Goal: Information Seeking & Learning: Learn about a topic

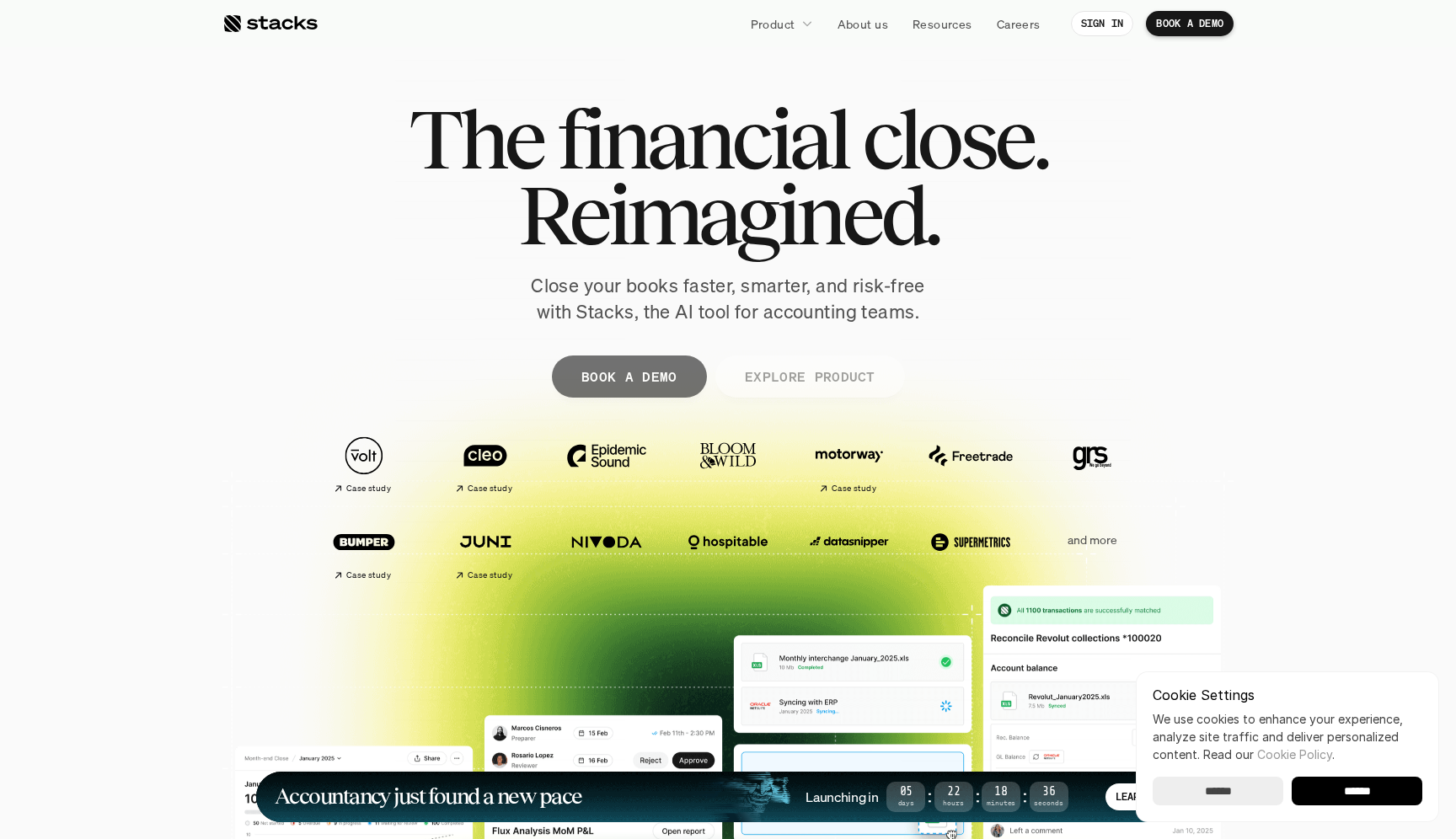
click at [817, 387] on p "EXPLORE PRODUCT" at bounding box center [810, 376] width 131 height 25
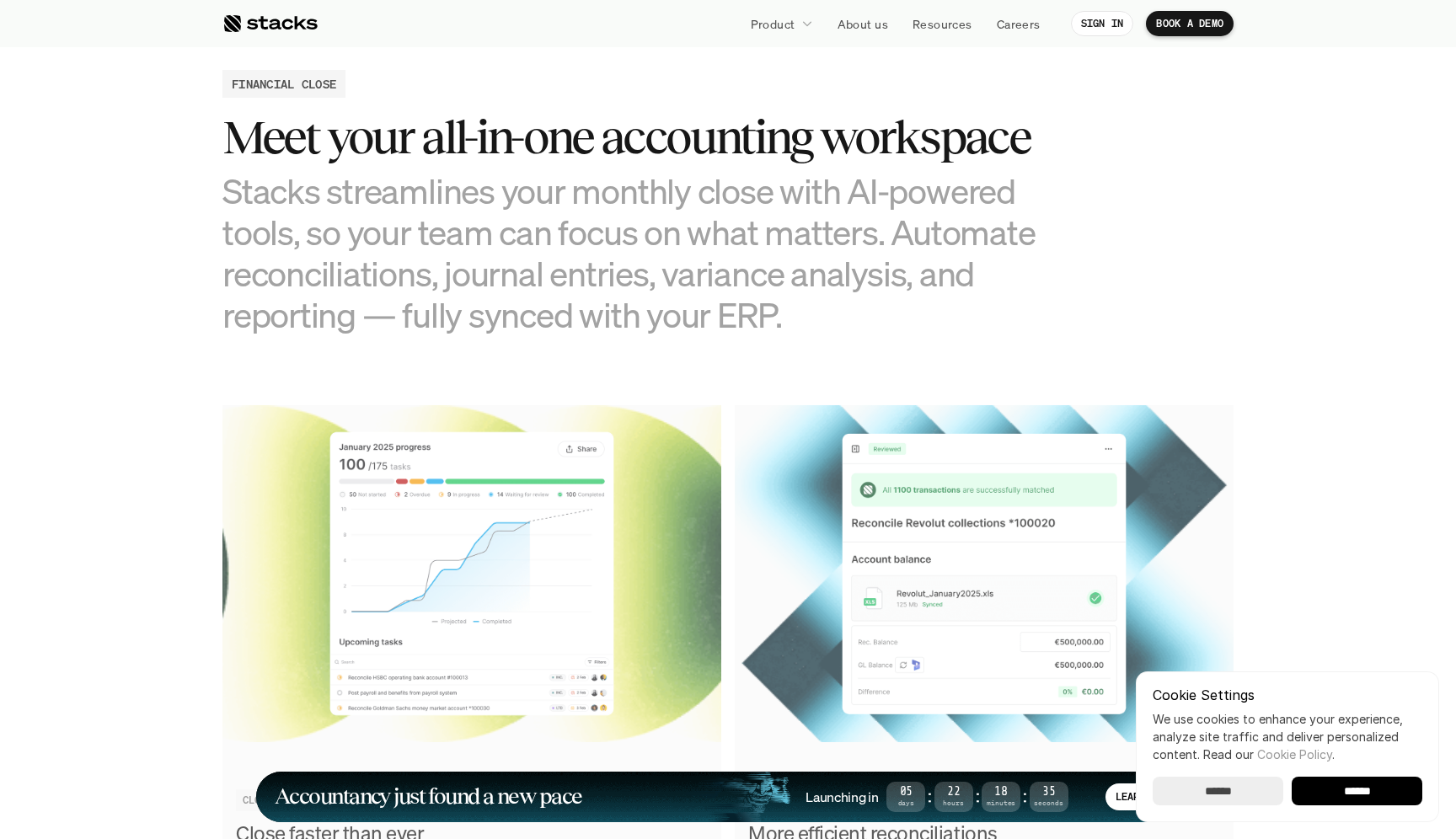
scroll to position [1657, 0]
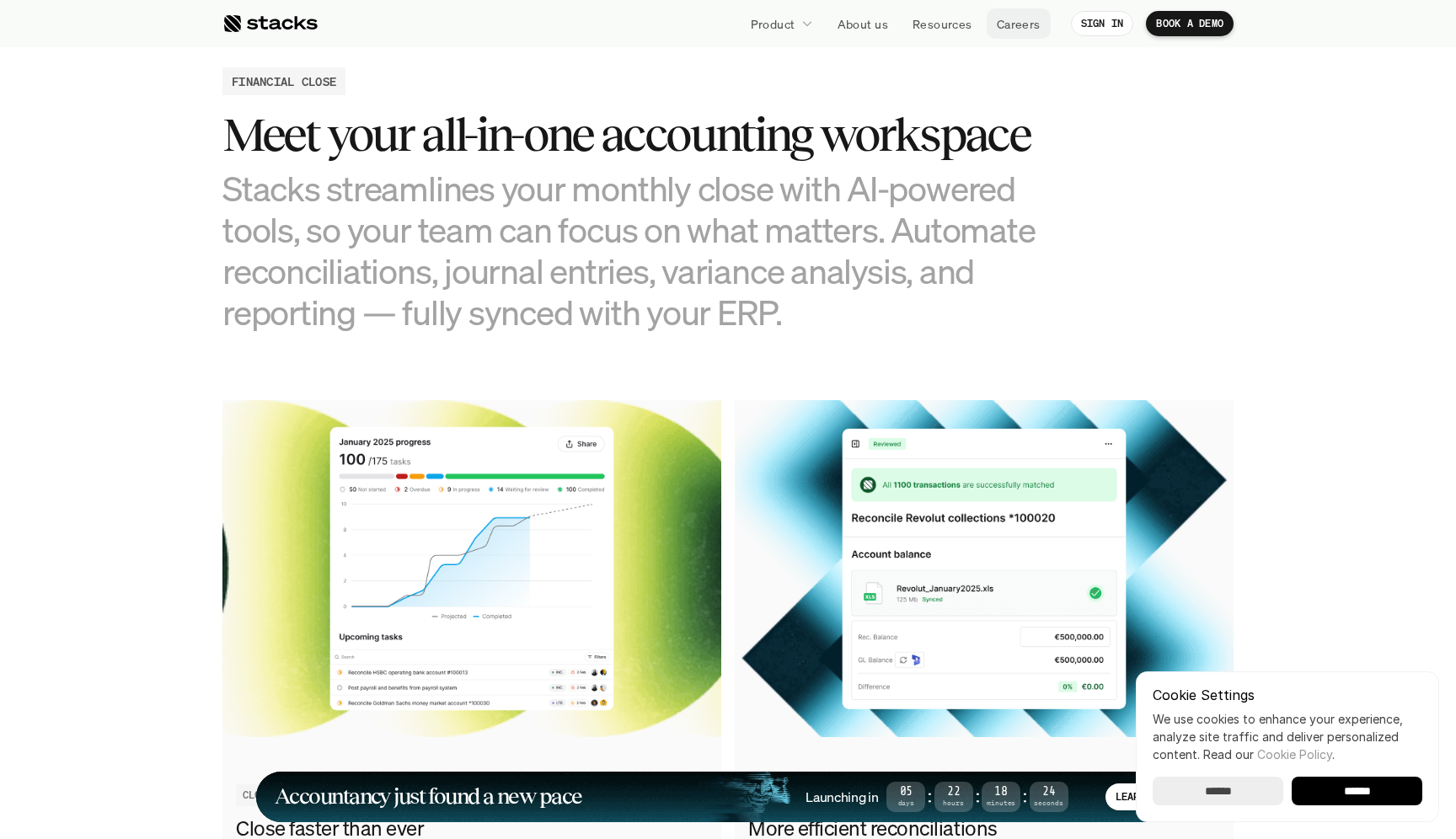
click at [1012, 20] on p "Careers" at bounding box center [1019, 24] width 44 height 18
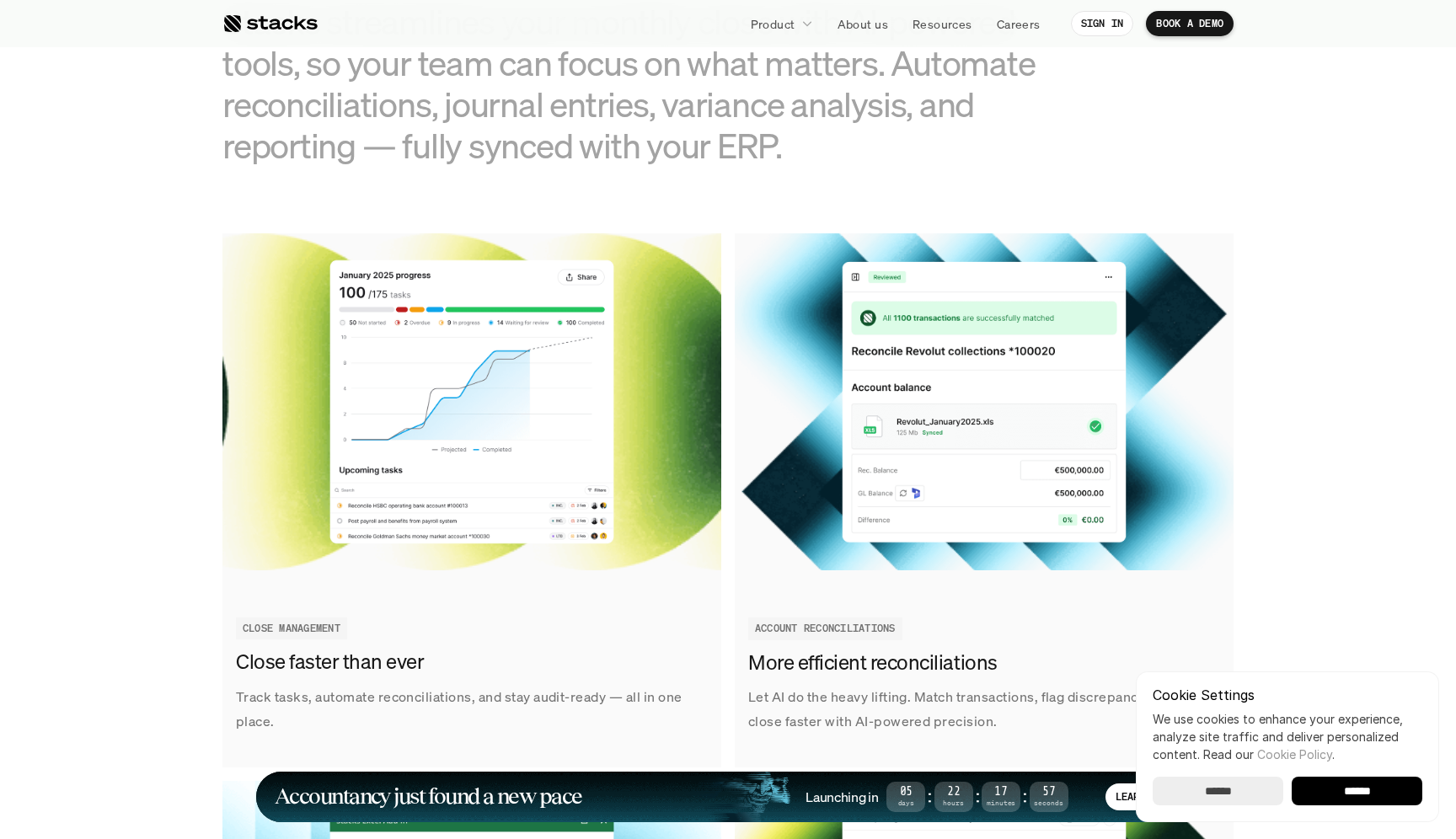
scroll to position [1827, 0]
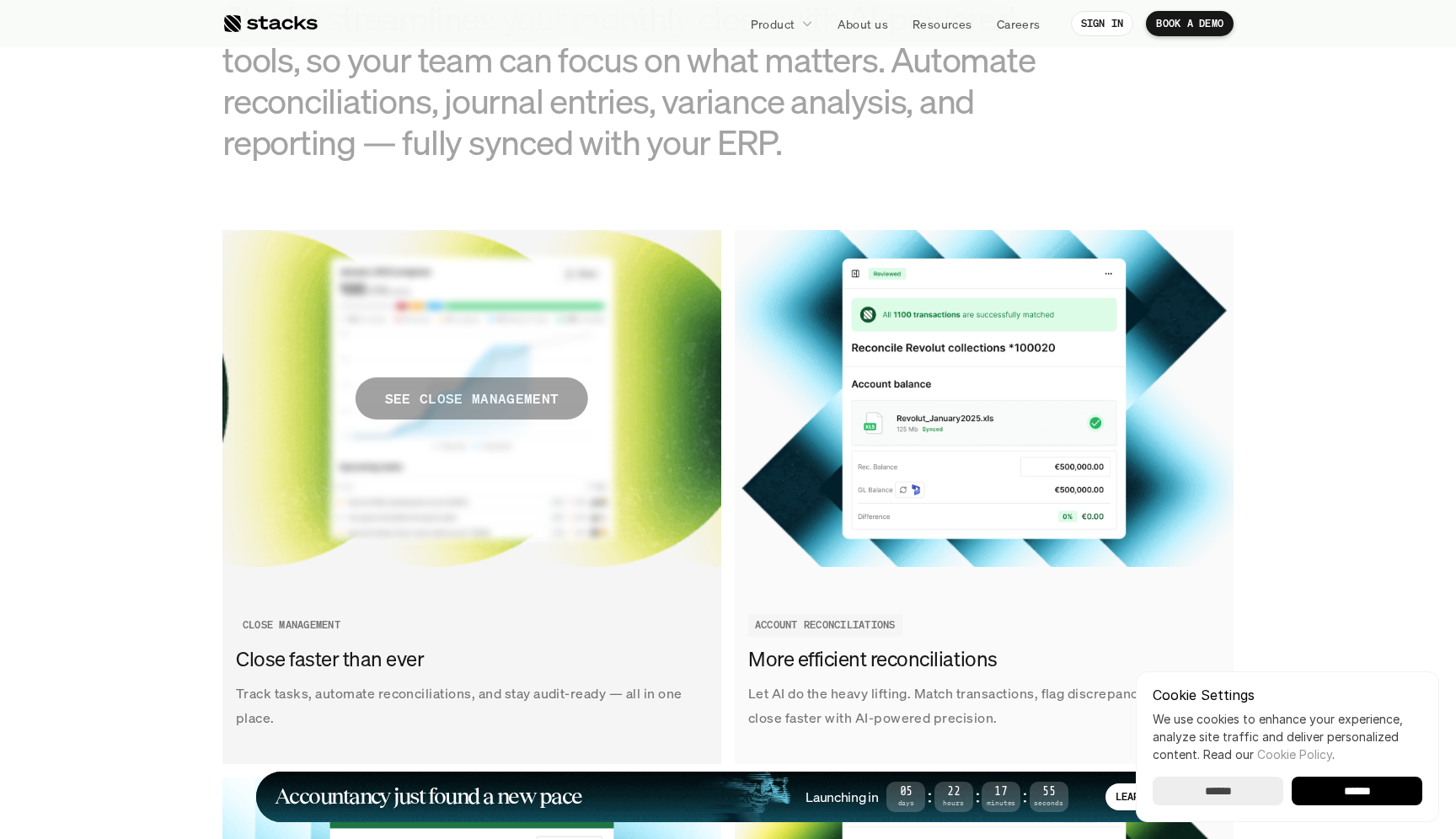
click at [488, 413] on span "SEE CLOSE MANAGEMENT" at bounding box center [472, 398] width 233 height 42
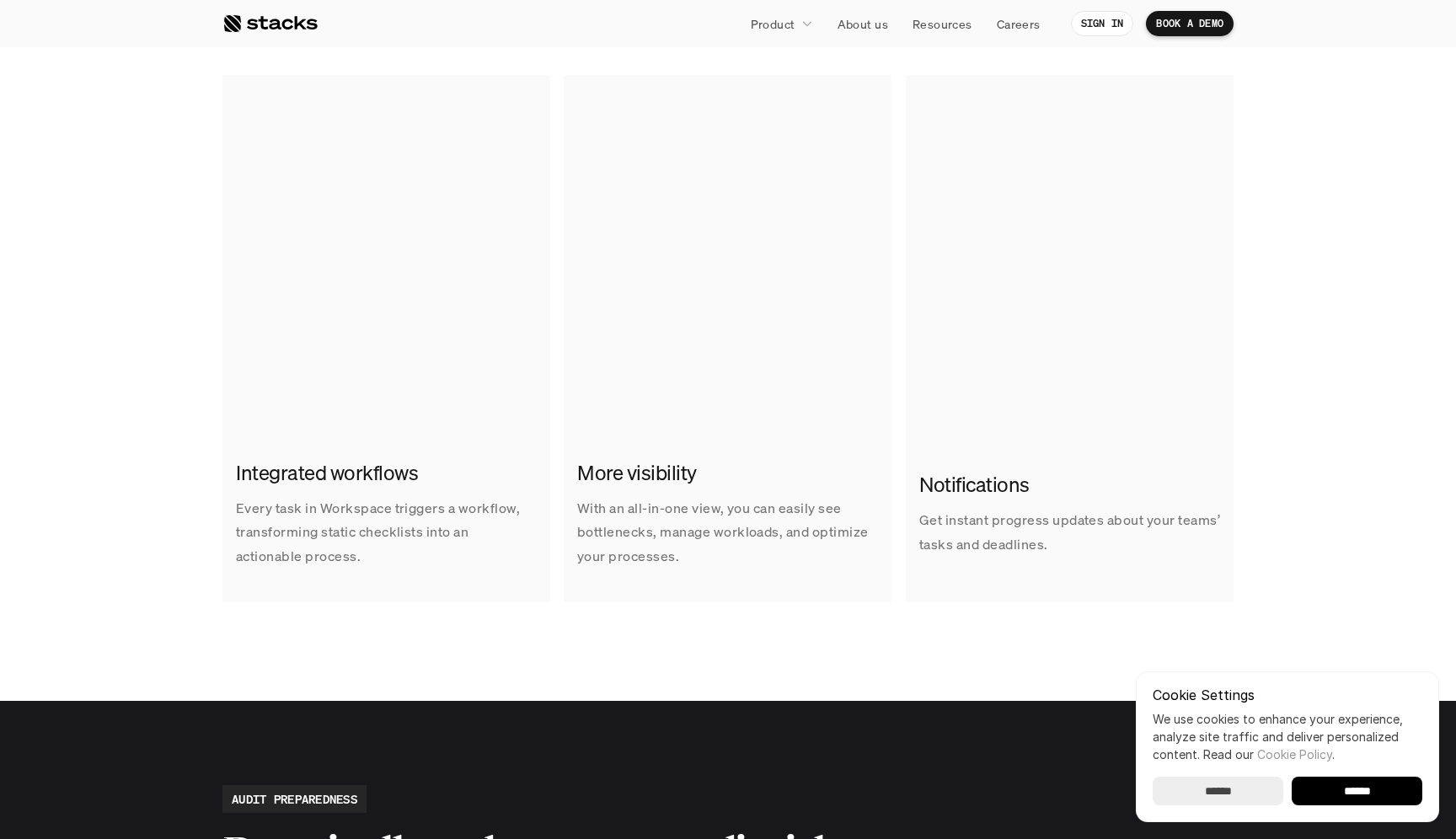
scroll to position [1116, 0]
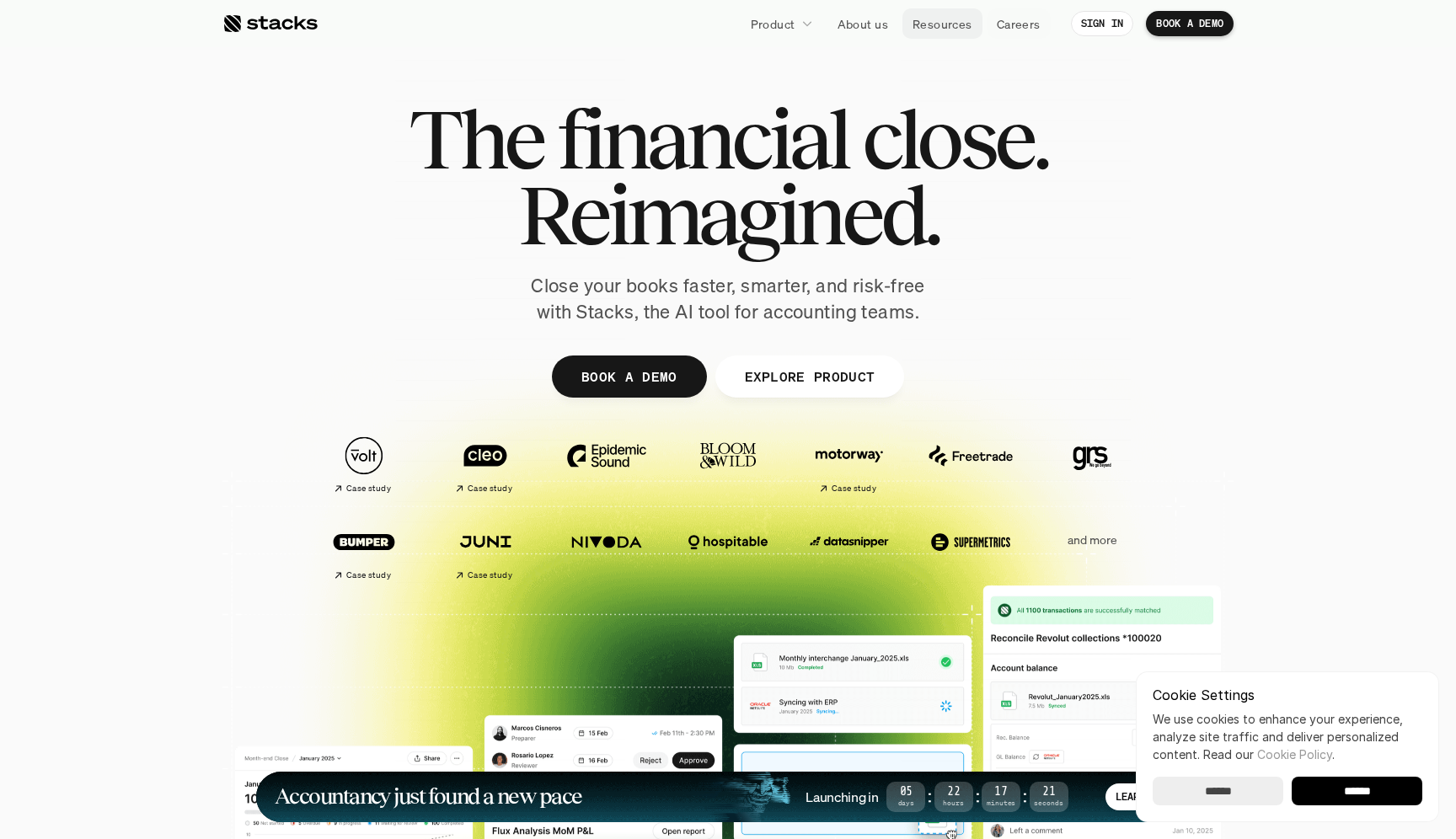
click at [960, 21] on p "Resources" at bounding box center [942, 24] width 59 height 18
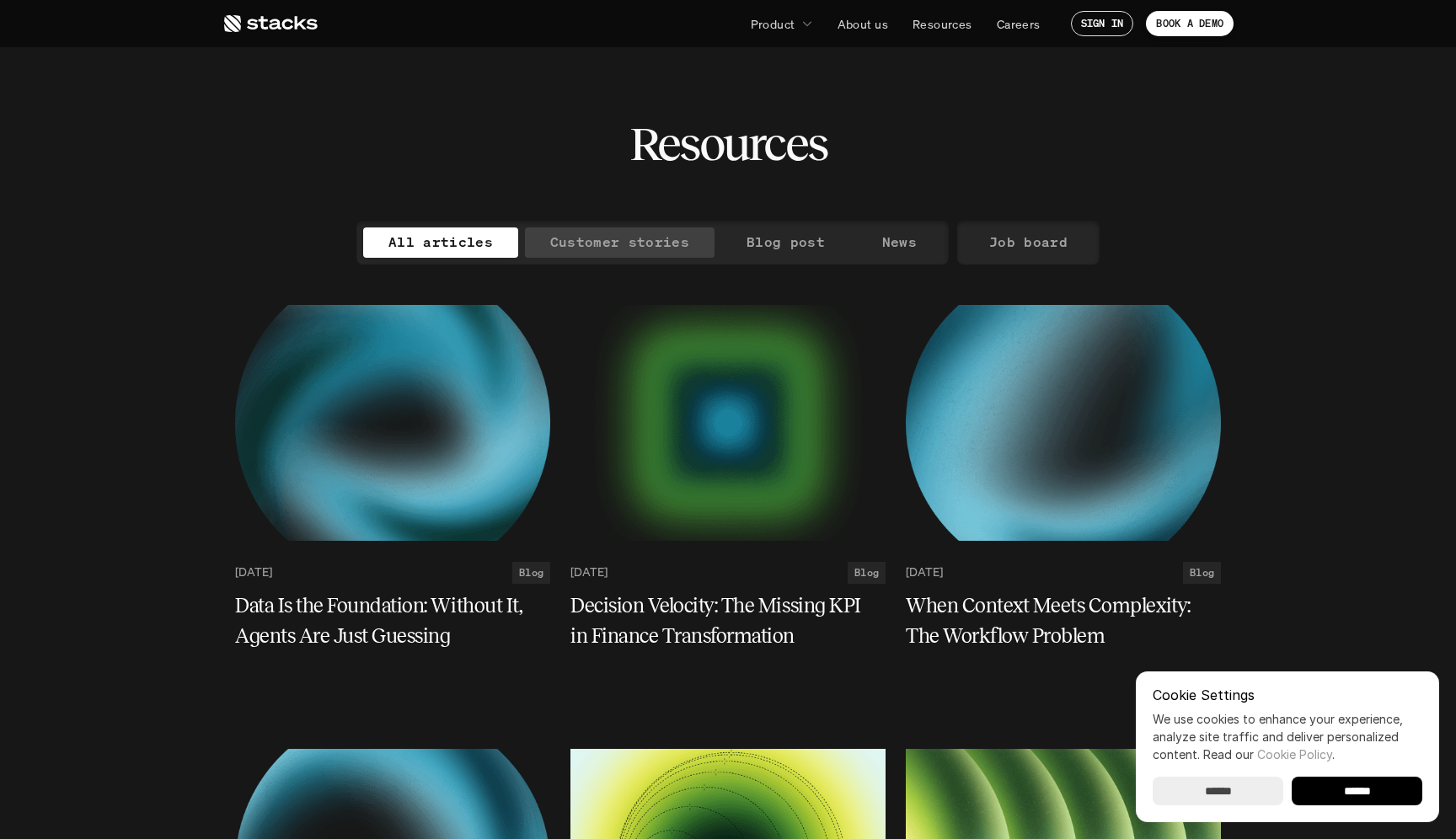
click at [593, 248] on p "Customer stories" at bounding box center [620, 242] width 139 height 25
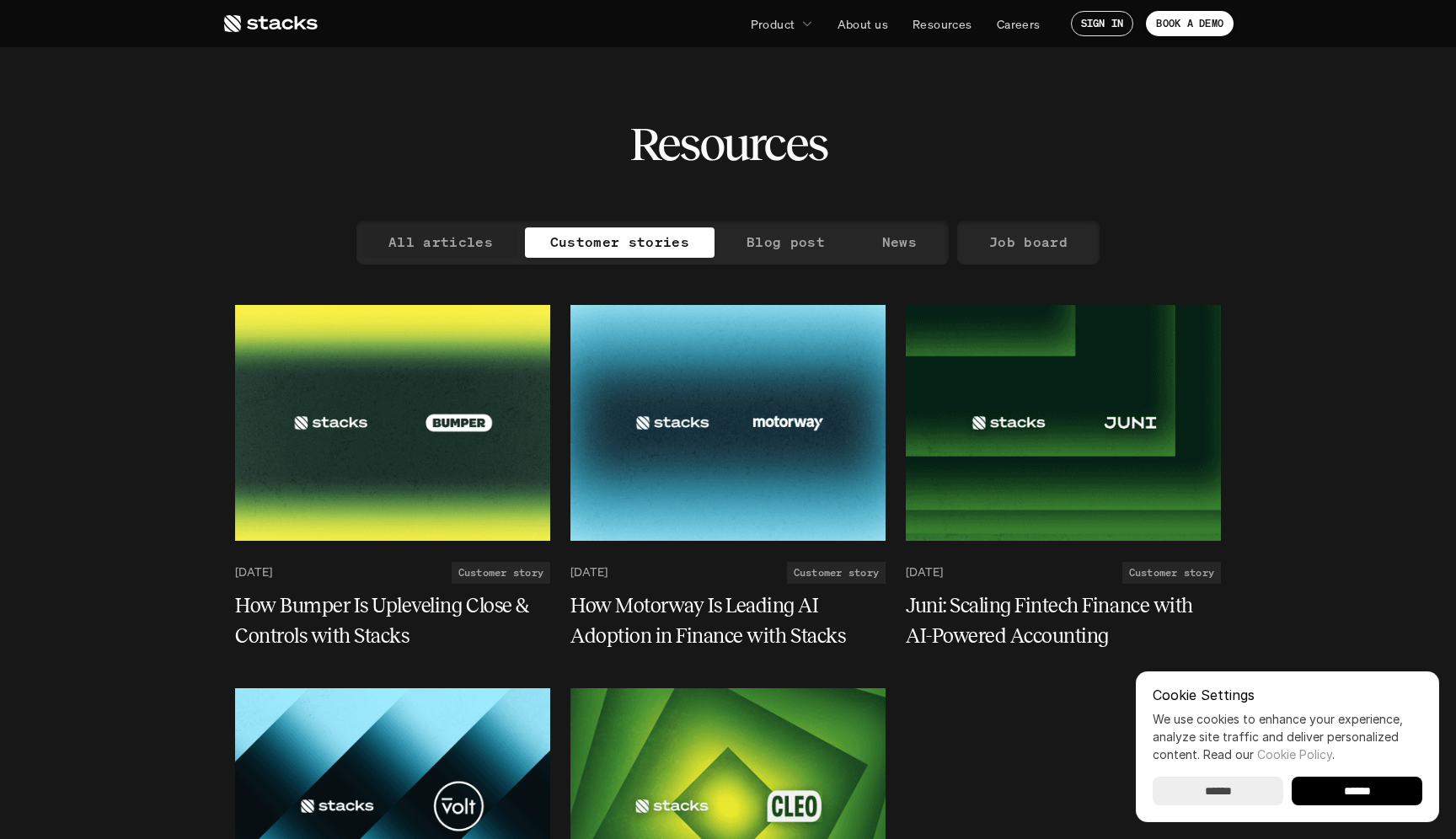
click at [485, 248] on p "All articles" at bounding box center [440, 242] width 104 height 25
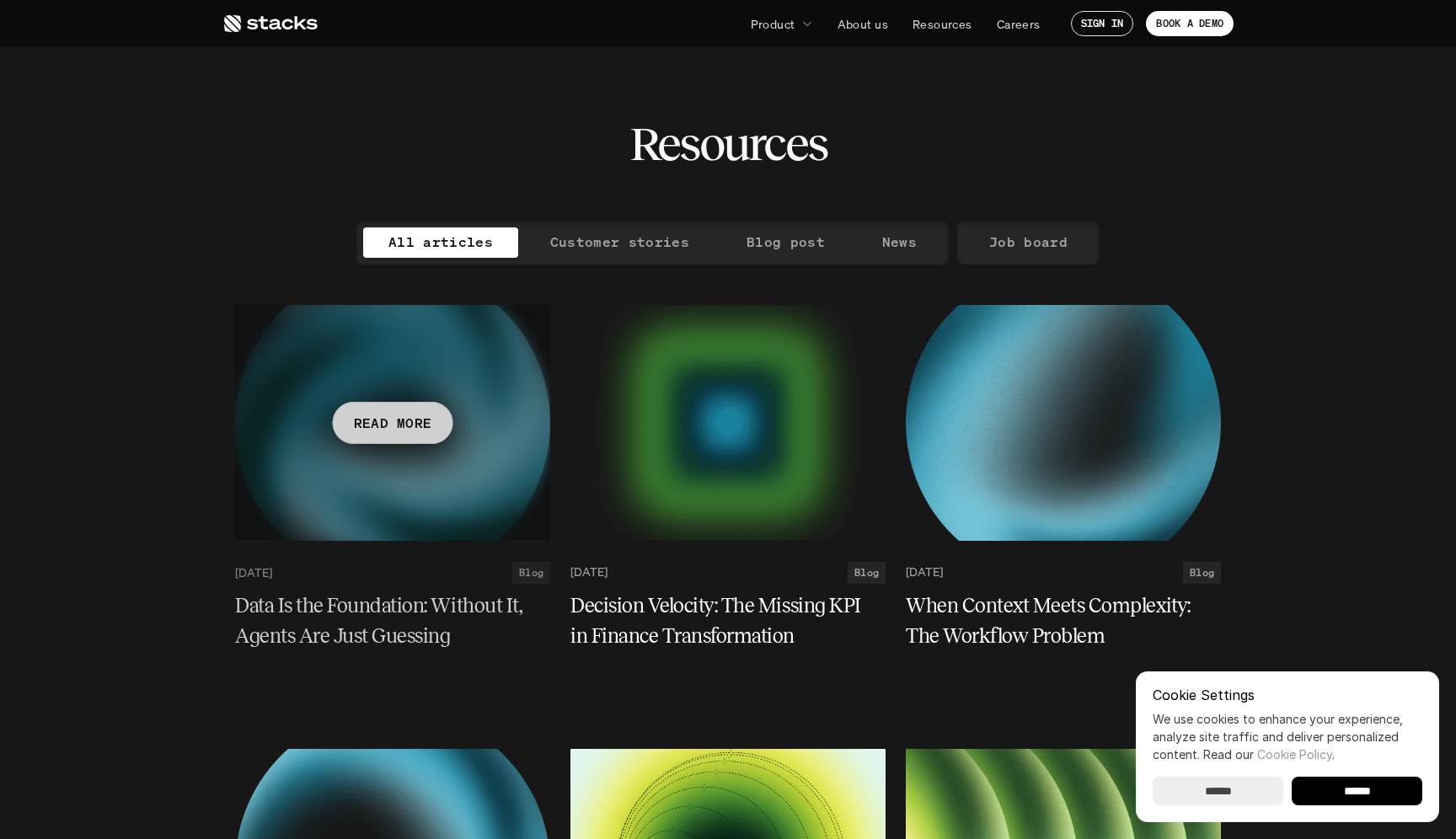
click at [459, 399] on div at bounding box center [392, 423] width 315 height 236
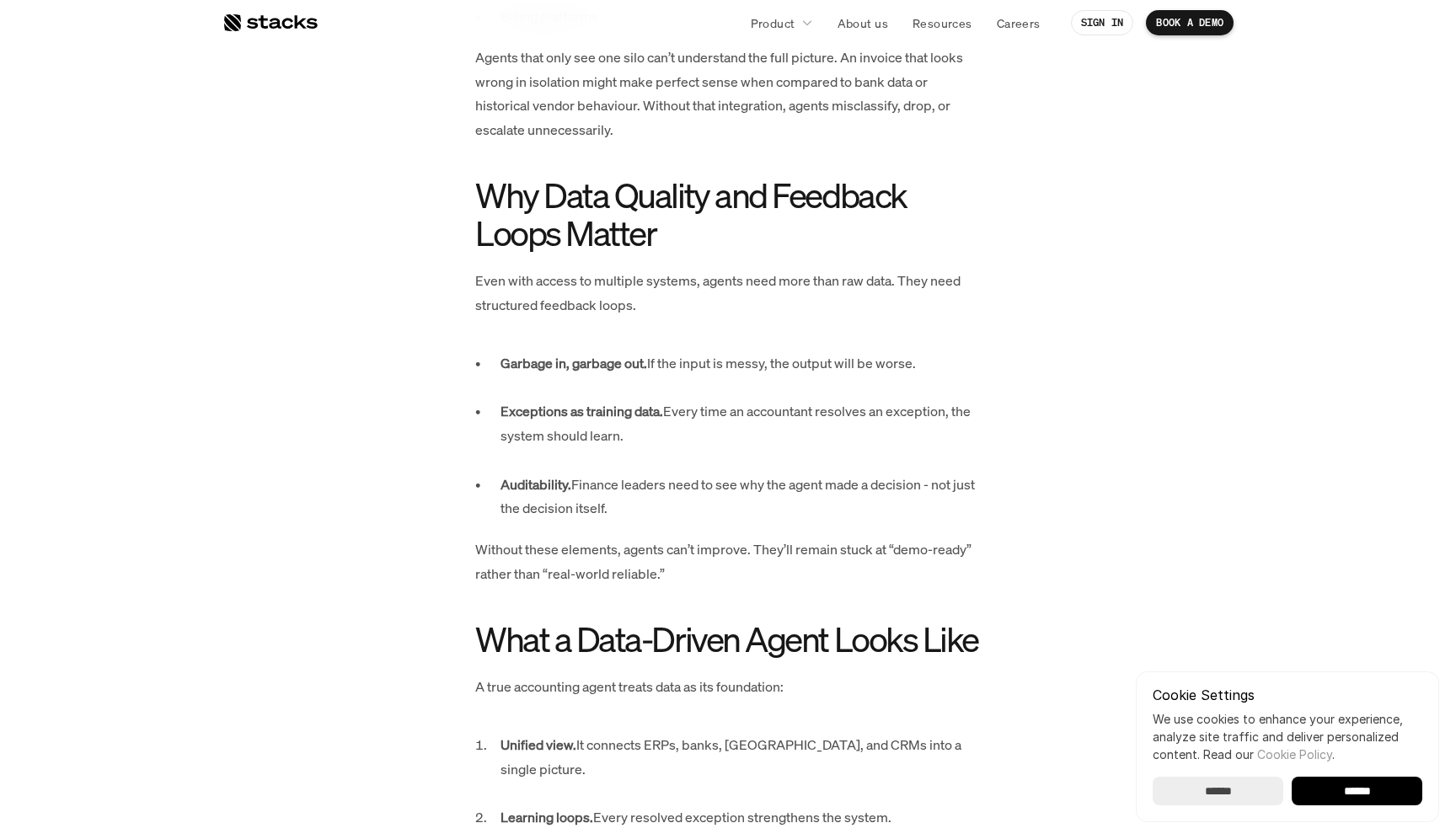
scroll to position [1613, 0]
